Goal: Transaction & Acquisition: Obtain resource

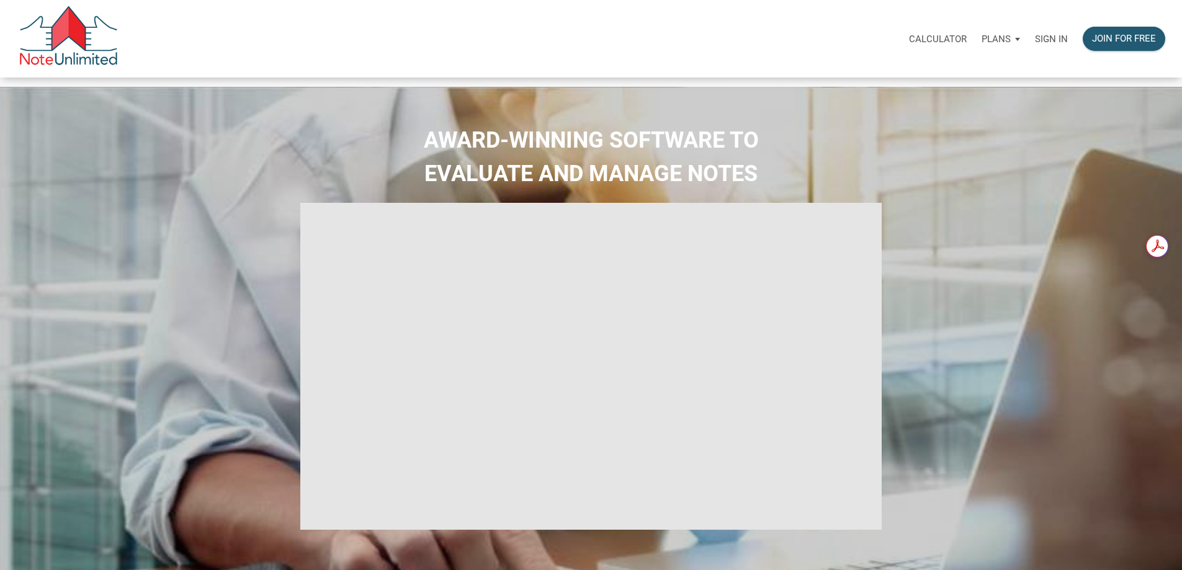
click at [1035, 42] on p "Sign in" at bounding box center [1051, 39] width 33 height 11
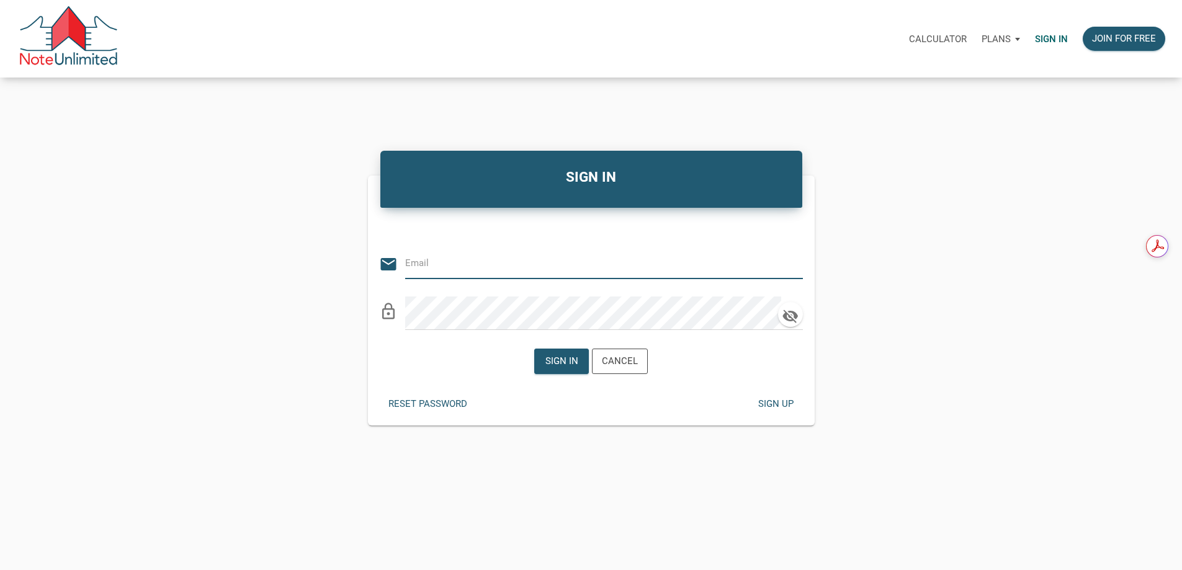
type input "[PERSON_NAME][EMAIL_ADDRESS][DOMAIN_NAME]"
click at [560, 369] on div "Sign in" at bounding box center [561, 361] width 33 height 14
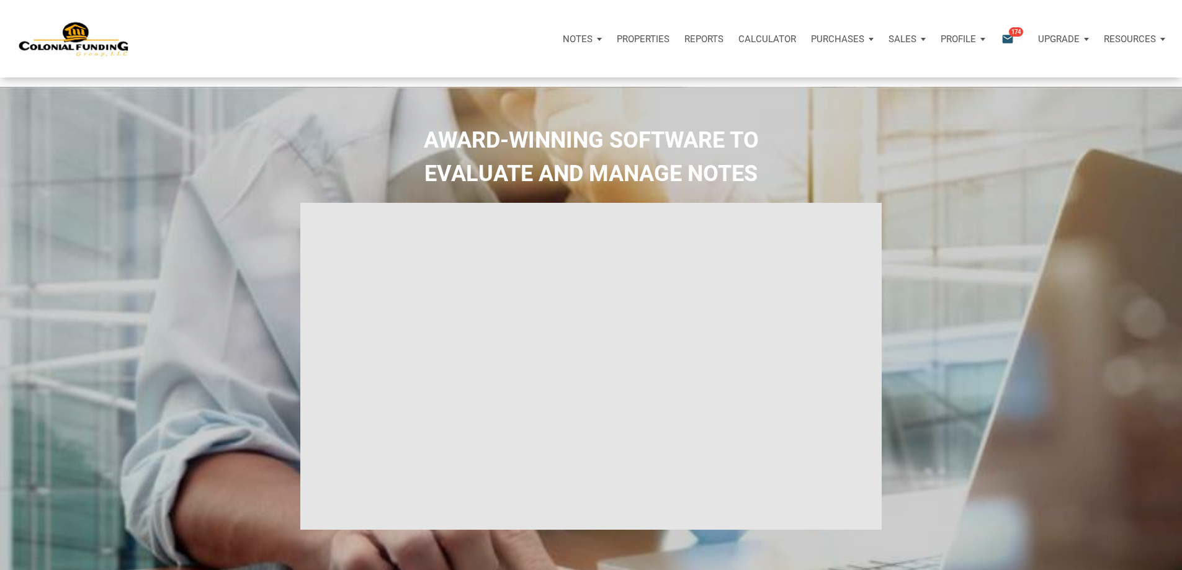
type input "Introduction to new features"
select select
click at [804, 42] on div "Purchases" at bounding box center [843, 38] width 78 height 37
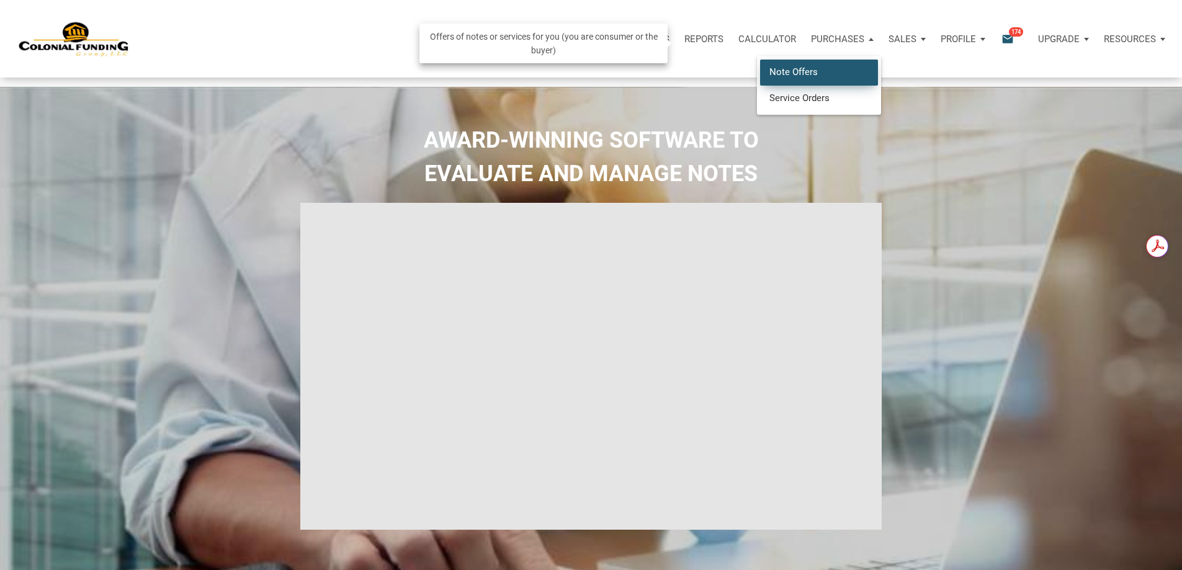
click at [760, 79] on link "Note Offers" at bounding box center [819, 72] width 118 height 25
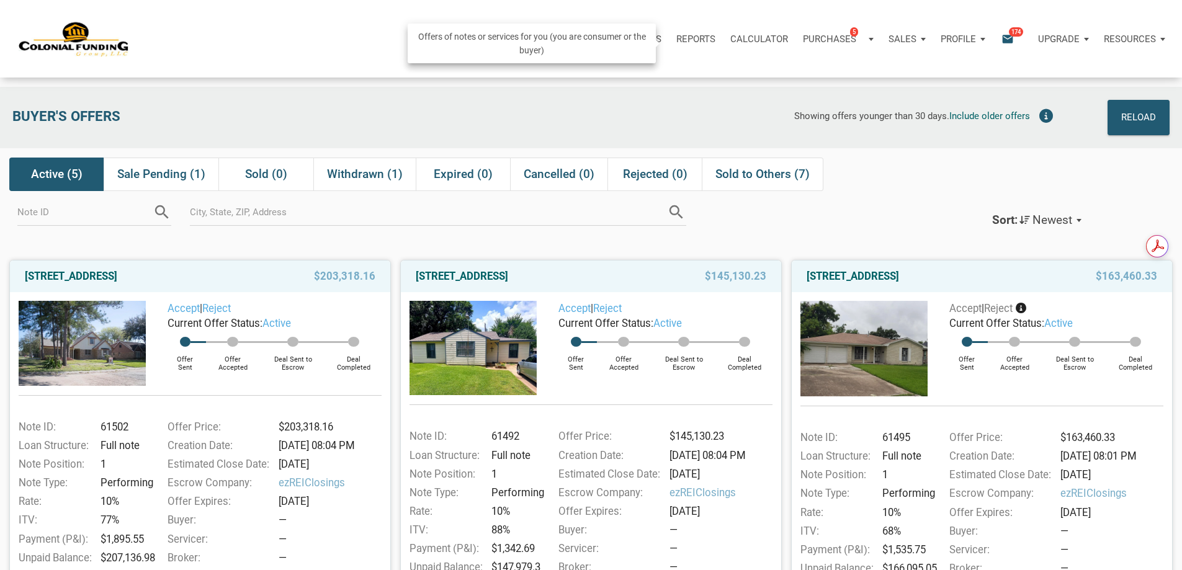
click at [803, 40] on p "Purchases" at bounding box center [829, 39] width 53 height 11
click at [760, 83] on link "Note Offers 5" at bounding box center [819, 72] width 118 height 25
click at [163, 176] on span "Sale Pending (1)" at bounding box center [161, 174] width 88 height 15
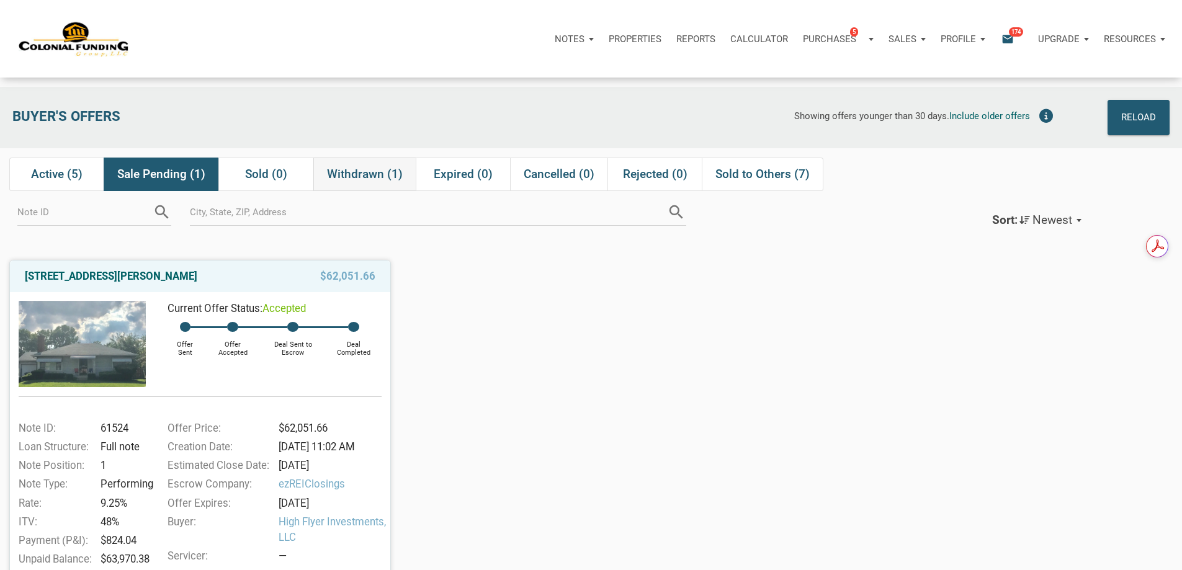
click at [367, 180] on span "Withdrawn (1)" at bounding box center [365, 174] width 76 height 15
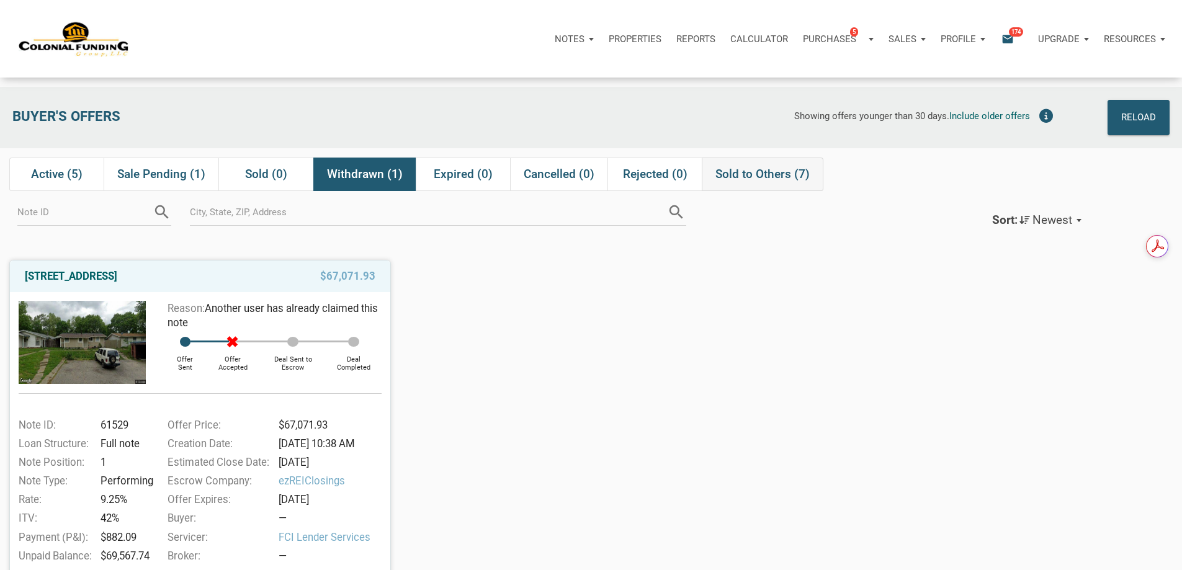
click at [765, 178] on span "Sold to Others (7)" at bounding box center [762, 174] width 94 height 15
